Goal: Task Accomplishment & Management: Use online tool/utility

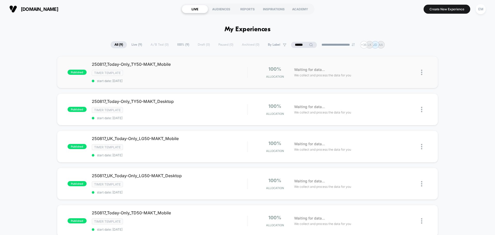
click at [422, 72] on img at bounding box center [421, 72] width 1 height 5
click at [396, 54] on div "Duplicate" at bounding box center [395, 55] width 46 height 12
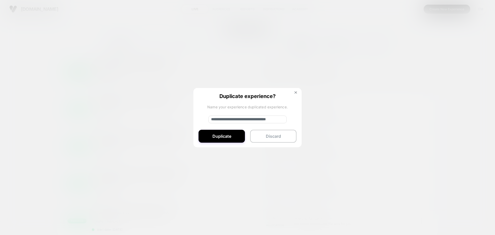
click at [229, 123] on input "**********" at bounding box center [247, 119] width 78 height 8
click at [230, 120] on input "**********" at bounding box center [247, 119] width 78 height 8
paste input
type input "**********"
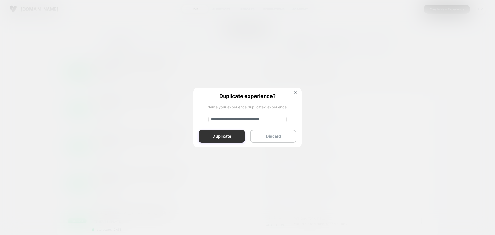
scroll to position [0, 0]
click at [229, 135] on button "Duplicate" at bounding box center [221, 136] width 46 height 13
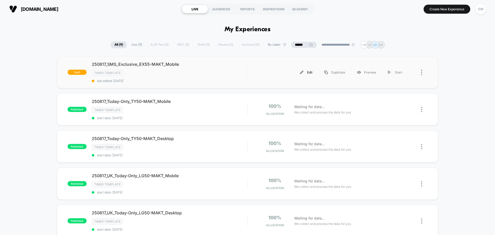
click at [312, 70] on div "Edit" at bounding box center [306, 72] width 24 height 12
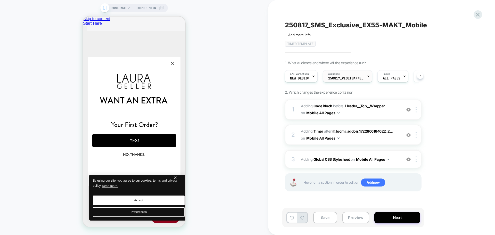
click at [333, 80] on span "250817_VisitBanner_TY50-MAKT" at bounding box center [346, 79] width 36 height 4
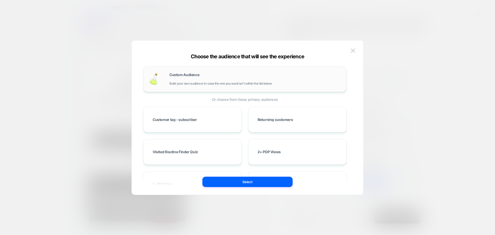
click at [187, 76] on span "Custom Audience" at bounding box center [184, 75] width 30 height 4
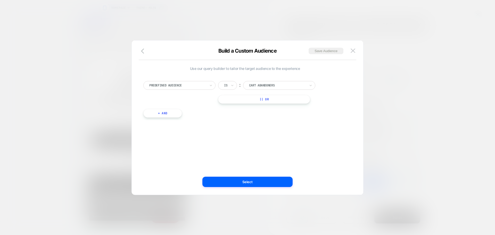
click at [188, 87] on div at bounding box center [177, 85] width 57 height 5
type input "*"
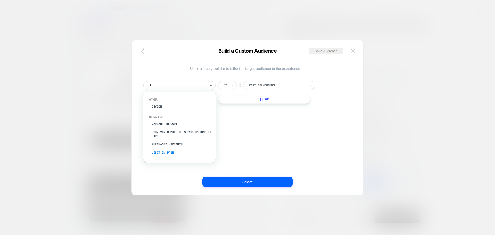
click at [163, 151] on div "Visit In Page" at bounding box center [181, 152] width 67 height 8
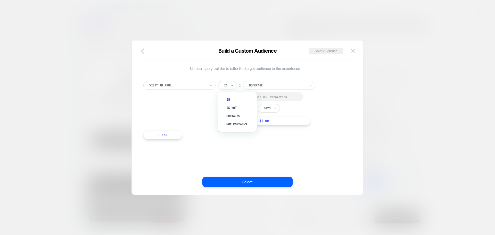
click at [226, 89] on div "Is" at bounding box center [227, 85] width 19 height 9
click at [227, 117] on div "Contains" at bounding box center [240, 116] width 34 height 8
click at [223, 96] on div at bounding box center [225, 97] width 4 height 4
click at [251, 112] on input "*" at bounding box center [248, 108] width 13 height 7
type input "*"
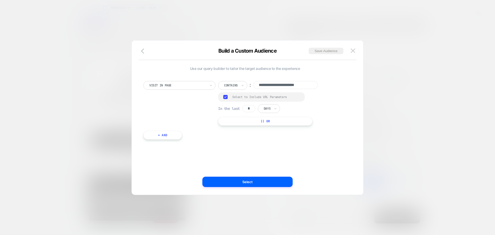
click at [264, 112] on div "Days" at bounding box center [269, 108] width 22 height 9
click at [266, 125] on div "Hours" at bounding box center [281, 123] width 34 height 8
click at [277, 85] on input "**********" at bounding box center [285, 85] width 64 height 8
paste input
type input "**********"
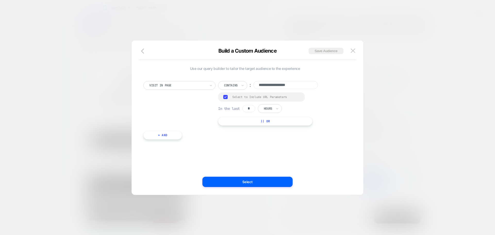
click at [260, 149] on div "**********" at bounding box center [245, 118] width 216 height 134
click at [321, 52] on button "Save Audience" at bounding box center [325, 51] width 35 height 6
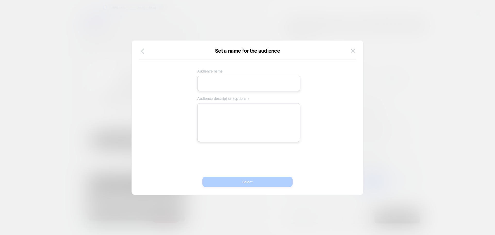
drag, startPoint x: 216, startPoint y: 83, endPoint x: 212, endPoint y: 84, distance: 3.9
click at [216, 83] on input at bounding box center [248, 83] width 103 height 15
paste input "**********"
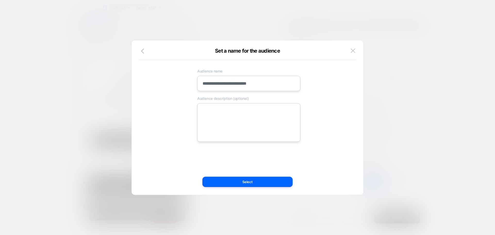
type input "**********"
click at [217, 110] on textarea at bounding box center [248, 122] width 103 height 39
paste textarea "**********"
type textarea "*"
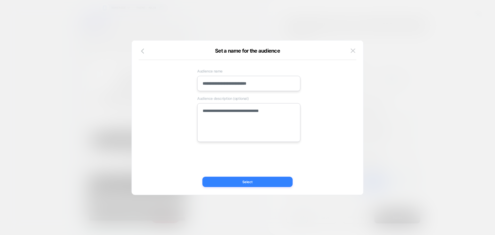
type textarea "**********"
click at [211, 177] on button "Select" at bounding box center [247, 182] width 90 height 10
click at [243, 185] on button "Select" at bounding box center [247, 182] width 90 height 10
type textarea "*"
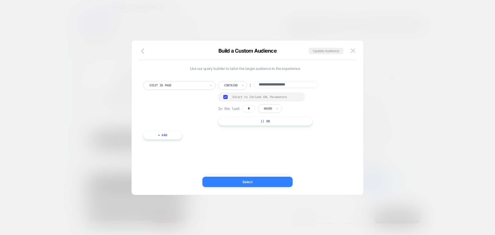
click at [210, 182] on button "Select" at bounding box center [247, 182] width 90 height 10
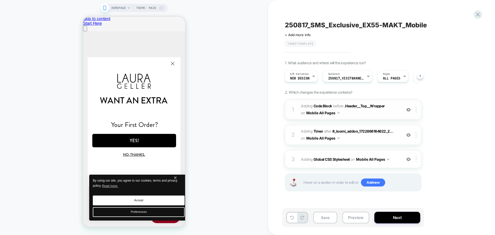
click at [349, 113] on span "Adding Code Block BEFORE .Header__Top__Wrapper .Header__Top__Wrapper on Mobile …" at bounding box center [350, 110] width 98 height 14
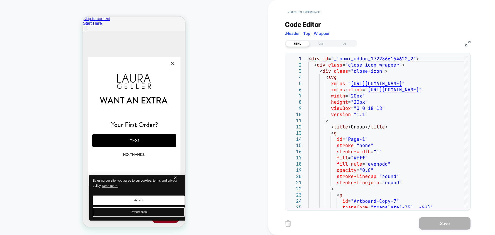
click at [468, 44] on img at bounding box center [468, 44] width 6 height 6
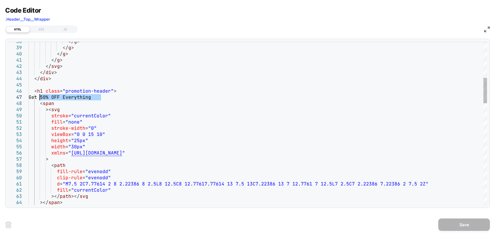
drag, startPoint x: 102, startPoint y: 97, endPoint x: 41, endPoint y: 99, distance: 61.6
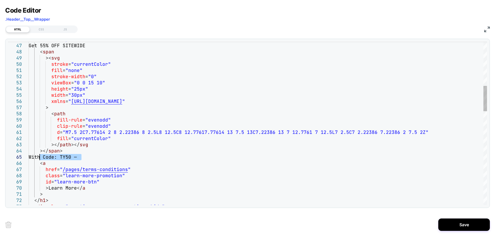
drag, startPoint x: 80, startPoint y: 157, endPoint x: 40, endPoint y: 157, distance: 40.5
type textarea "**********"
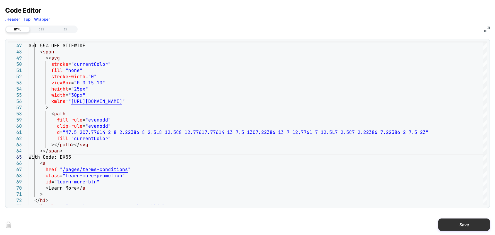
click at [451, 224] on button "Save" at bounding box center [464, 224] width 52 height 12
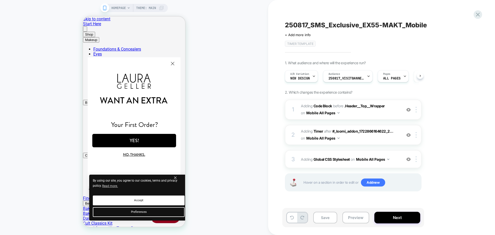
scroll to position [0, 0]
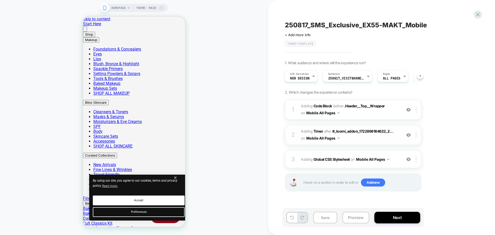
click at [408, 137] on div at bounding box center [408, 135] width 9 height 6
click at [409, 136] on img at bounding box center [408, 135] width 4 height 4
click at [409, 135] on img at bounding box center [408, 135] width 4 height 4
click at [410, 161] on img at bounding box center [408, 159] width 4 height 4
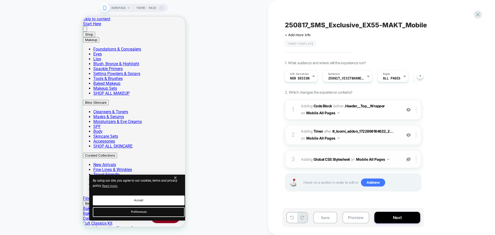
click at [410, 161] on img at bounding box center [408, 159] width 4 height 4
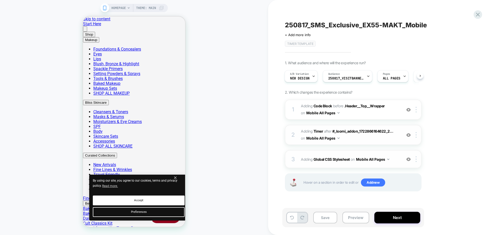
click at [408, 135] on img at bounding box center [408, 135] width 4 height 4
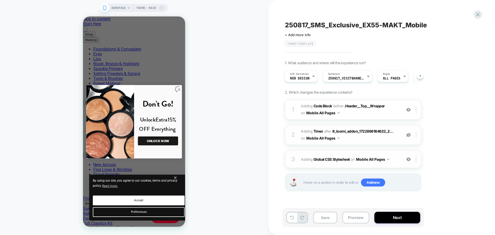
click at [235, 81] on div "HOMEPAGE Theme: MAIN" at bounding box center [134, 117] width 268 height 224
click at [384, 216] on button "Next" at bounding box center [397, 218] width 46 height 12
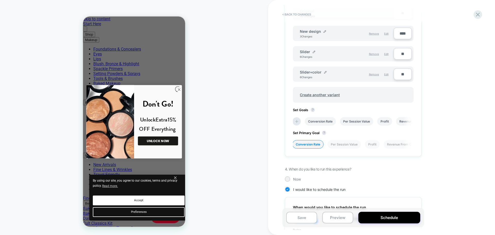
scroll to position [283, 0]
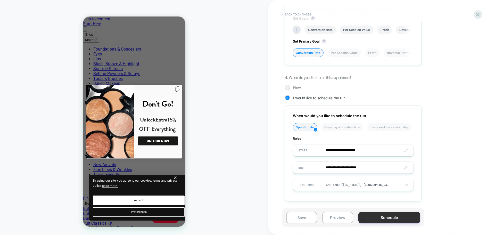
click at [371, 216] on button "Schedule" at bounding box center [389, 218] width 62 height 12
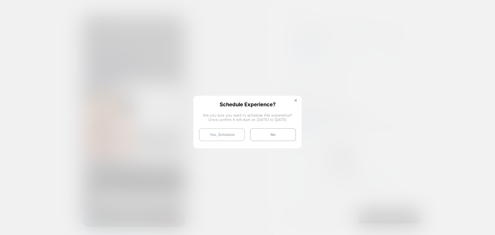
click at [225, 138] on button "Yes, Schedule" at bounding box center [222, 134] width 46 height 13
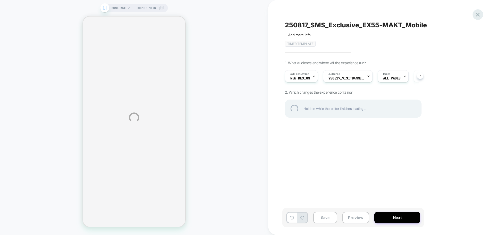
click at [478, 16] on div at bounding box center [477, 14] width 11 height 11
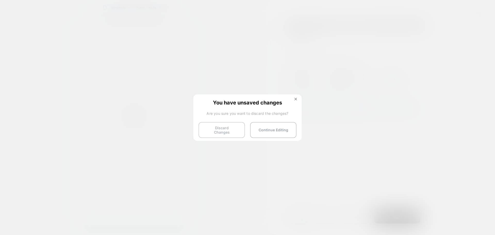
click at [228, 128] on button "Discard Changes" at bounding box center [221, 130] width 46 height 16
click at [214, 127] on button "Discard Changes" at bounding box center [221, 130] width 46 height 16
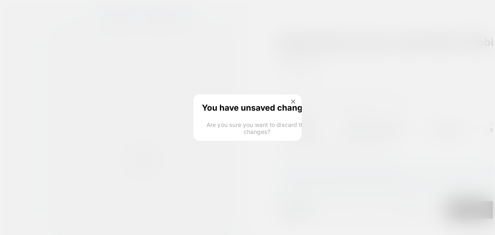
click at [207, 129] on html "HOMEPAGE Theme: MAIN 250817_SMS_Exclusive_EX55-MAKT_Mobile Click to edit experi…" at bounding box center [247, 159] width 495 height 318
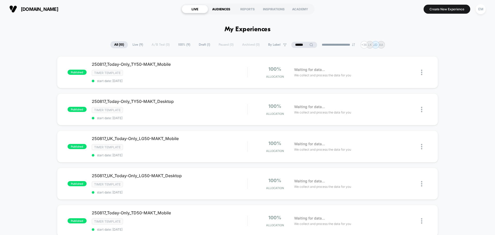
click at [218, 12] on div "AUDIENCES" at bounding box center [221, 9] width 26 height 8
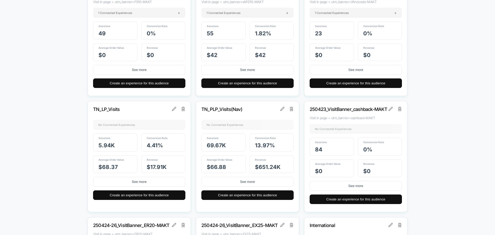
scroll to position [773, 0]
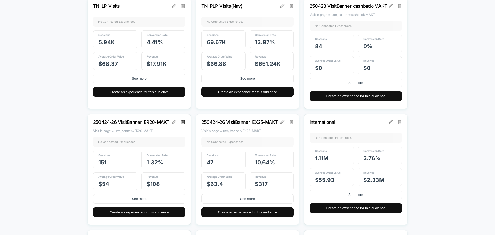
click at [182, 122] on img at bounding box center [183, 122] width 4 height 4
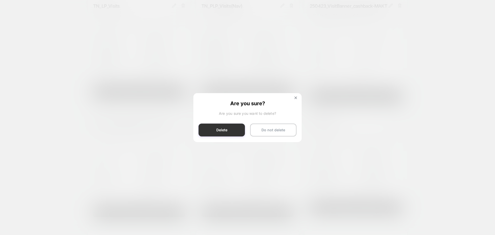
click at [231, 131] on button "Delete" at bounding box center [221, 129] width 46 height 13
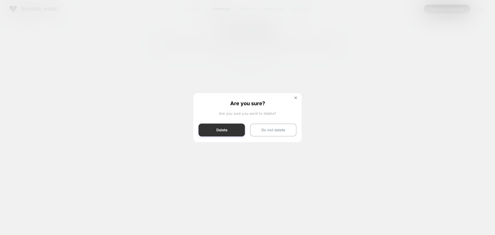
scroll to position [0, 0]
